Goal: Task Accomplishment & Management: Use online tool/utility

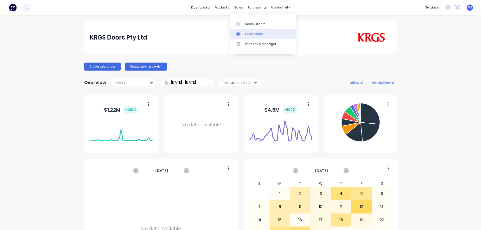
click at [243, 33] on link "Customers" at bounding box center [263, 34] width 66 height 10
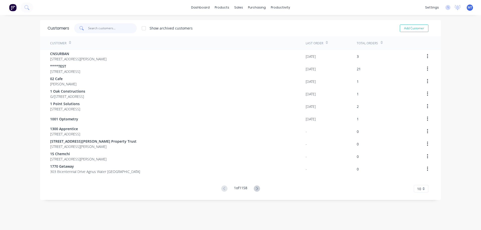
click at [111, 26] on input "text" at bounding box center [112, 28] width 49 height 10
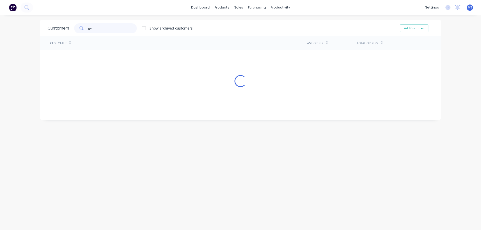
type input "g"
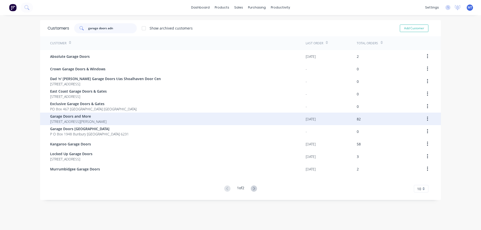
type input "garage doors adn"
click at [104, 117] on span "Garage Doors and More" at bounding box center [78, 116] width 56 height 5
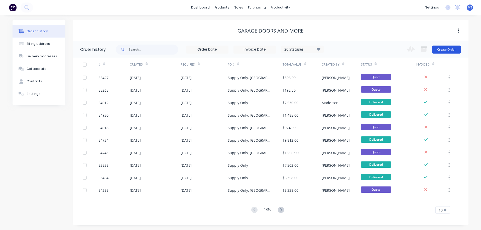
click at [440, 51] on button "Create Order" at bounding box center [446, 50] width 29 height 8
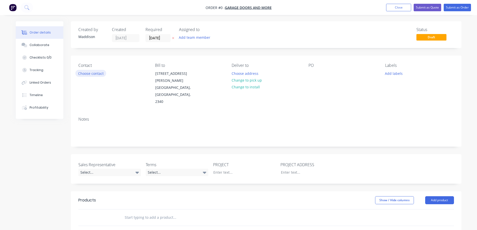
click at [86, 74] on button "Choose contact" at bounding box center [90, 73] width 31 height 7
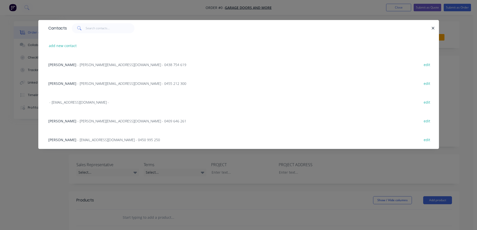
click at [77, 122] on span "- [PERSON_NAME][EMAIL_ADDRESS][DOMAIN_NAME] - 0409 646 261" at bounding box center [131, 121] width 109 height 5
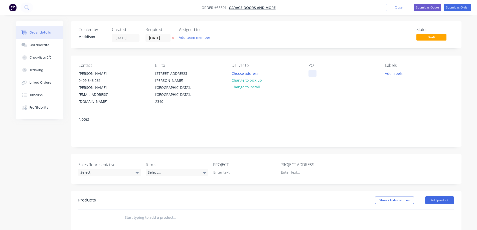
click at [311, 71] on div at bounding box center [312, 73] width 8 height 7
click at [250, 73] on button "Choose address" at bounding box center [245, 73] width 32 height 7
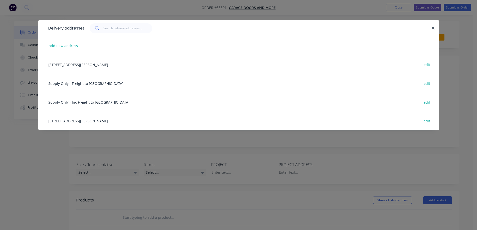
click at [82, 84] on div "Supply Only - Freight to [GEOGRAPHIC_DATA] [GEOGRAPHIC_DATA] edit" at bounding box center [239, 83] width 386 height 19
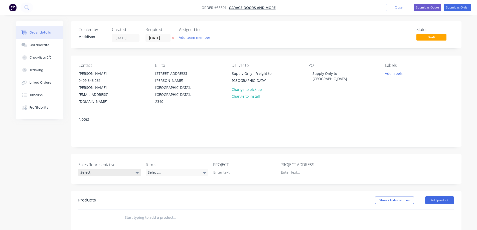
click at [99, 169] on div "Select..." at bounding box center [109, 173] width 63 height 8
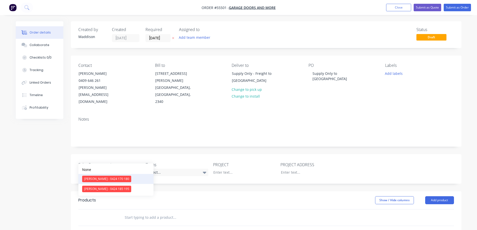
click at [97, 179] on div "[PERSON_NAME] - 0424 170 180" at bounding box center [106, 179] width 49 height 7
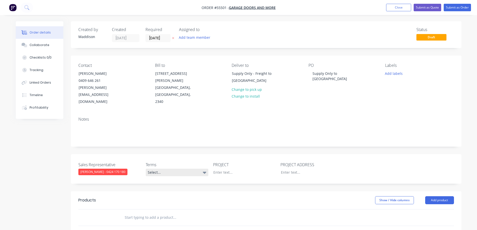
click at [166, 169] on div "Select..." at bounding box center [177, 173] width 63 height 8
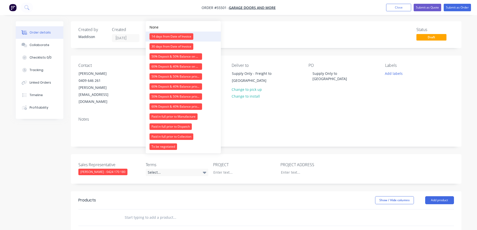
click at [162, 37] on div "14 days from Date of Invoice" at bounding box center [171, 36] width 44 height 7
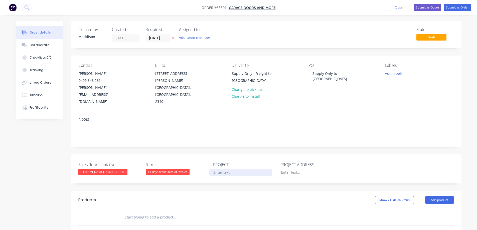
click at [232, 169] on div at bounding box center [240, 172] width 63 height 7
drag, startPoint x: 310, startPoint y: 73, endPoint x: 333, endPoint y: 90, distance: 28.6
click at [333, 90] on div "PO Supply Only to [GEOGRAPHIC_DATA]" at bounding box center [342, 84] width 69 height 42
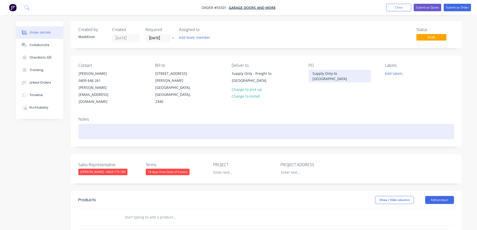
copy div "Supply Only to [GEOGRAPHIC_DATA]"
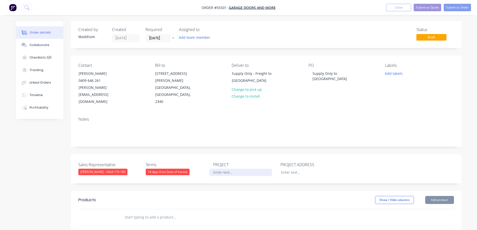
click at [223, 169] on div at bounding box center [240, 172] width 63 height 7
paste div
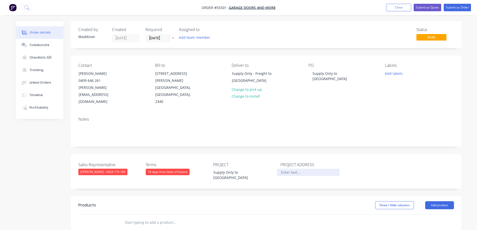
click at [281, 169] on div at bounding box center [308, 172] width 63 height 7
paste div
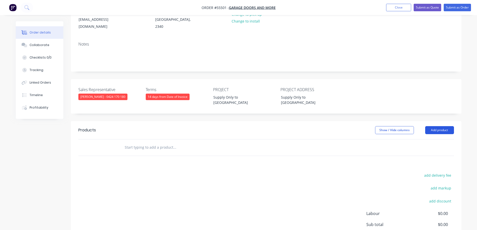
click at [437, 126] on button "Add product" at bounding box center [439, 130] width 29 height 8
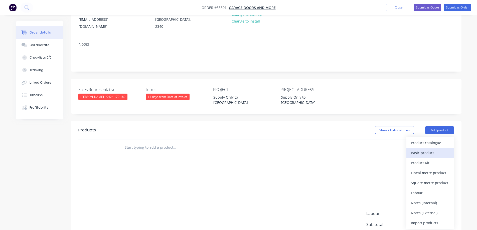
click at [414, 149] on div "Basic product" at bounding box center [430, 152] width 39 height 7
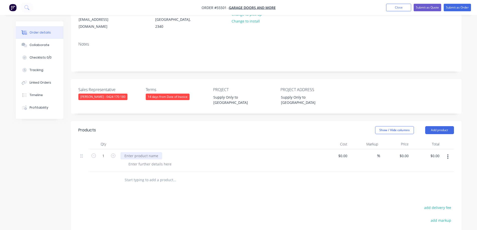
click at [139, 152] on div at bounding box center [141, 155] width 42 height 7
type input "$0.00"
type input "$1,800.00"
click at [143, 161] on div at bounding box center [149, 164] width 51 height 7
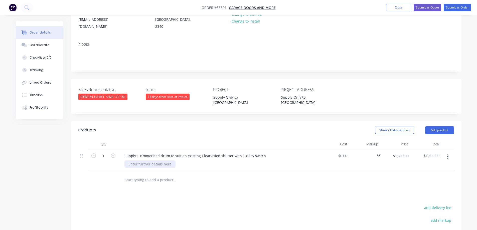
click at [143, 161] on div at bounding box center [149, 164] width 51 height 7
type input "$0.00"
click at [175, 178] on div "Products Show / Hide columns Add product Qty Cost Markup Price Total 1 Supply 1…" at bounding box center [266, 214] width 391 height 187
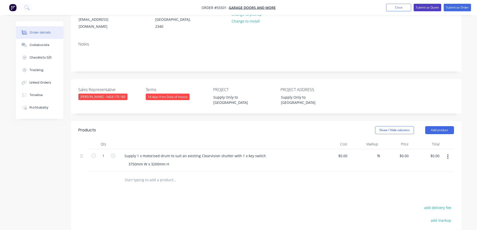
click at [431, 7] on button "Submit as Quote" at bounding box center [428, 8] width 28 height 8
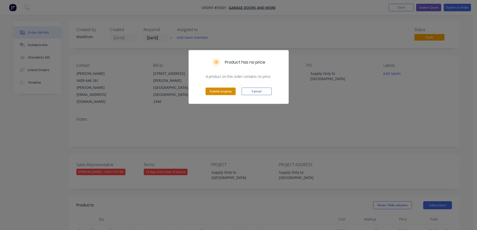
click at [226, 91] on button "Submit anyway" at bounding box center [221, 92] width 30 height 8
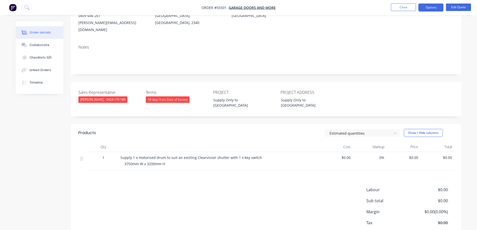
scroll to position [87, 0]
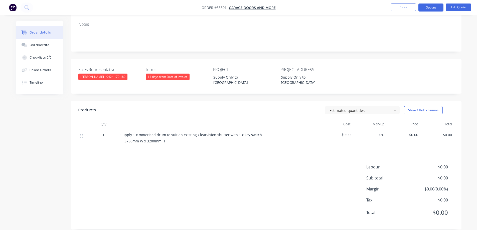
click at [413, 132] on span "$0.00" at bounding box center [403, 134] width 30 height 5
click at [454, 7] on button "Edit Quote" at bounding box center [458, 8] width 25 height 8
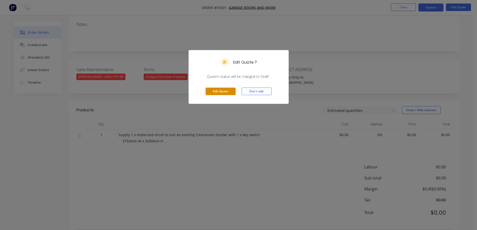
click at [215, 89] on button "Edit Quote" at bounding box center [221, 92] width 30 height 8
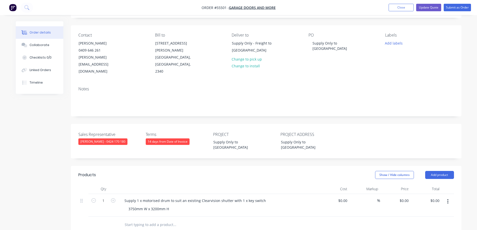
scroll to position [75, 0]
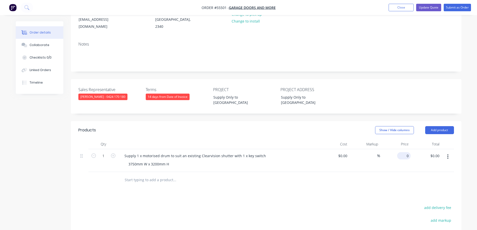
click at [404, 152] on div "0 $0.00" at bounding box center [404, 155] width 14 height 7
type input "$1,800.00"
click at [381, 82] on div "Sales Representative [PERSON_NAME] - 0424 170 180 Terms 14 days from Date of In…" at bounding box center [266, 96] width 391 height 35
click at [431, 9] on button "Update Quote" at bounding box center [428, 8] width 25 height 8
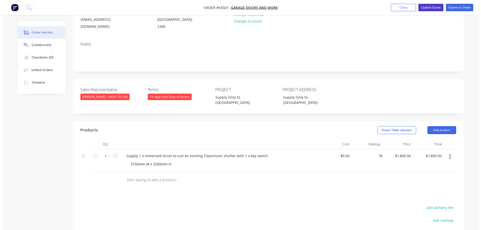
scroll to position [0, 0]
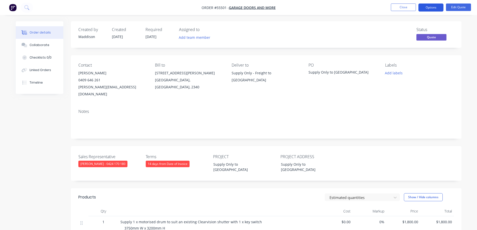
click at [429, 7] on button "Options" at bounding box center [430, 8] width 25 height 8
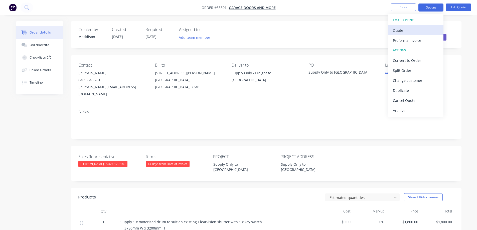
click at [405, 29] on div "Quote" at bounding box center [416, 30] width 46 height 7
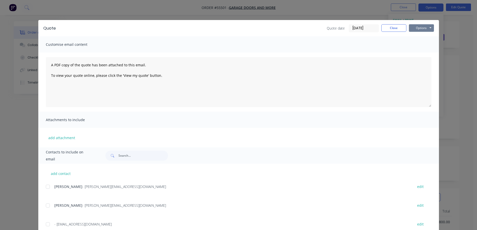
click at [418, 28] on button "Options" at bounding box center [421, 28] width 25 height 8
click at [423, 47] on button "Print" at bounding box center [425, 45] width 32 height 8
click at [413, 28] on button "Options" at bounding box center [421, 28] width 25 height 8
click at [416, 44] on button "Print" at bounding box center [425, 45] width 32 height 8
click at [156, 15] on div "Quote Quote date [DATE] Close Options Preview Print Email Customise email conte…" at bounding box center [238, 115] width 477 height 230
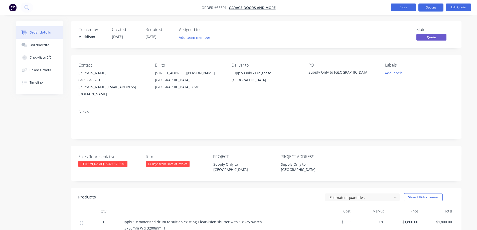
click at [410, 6] on button "Close" at bounding box center [403, 8] width 25 height 8
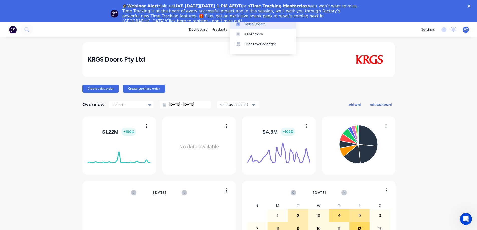
click at [240, 24] on div at bounding box center [240, 24] width 8 height 5
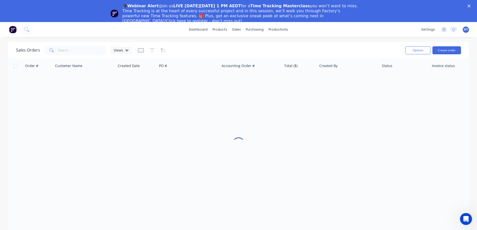
click at [470, 5] on icon "Close" at bounding box center [468, 6] width 3 height 3
